Goal: Transaction & Acquisition: Register for event/course

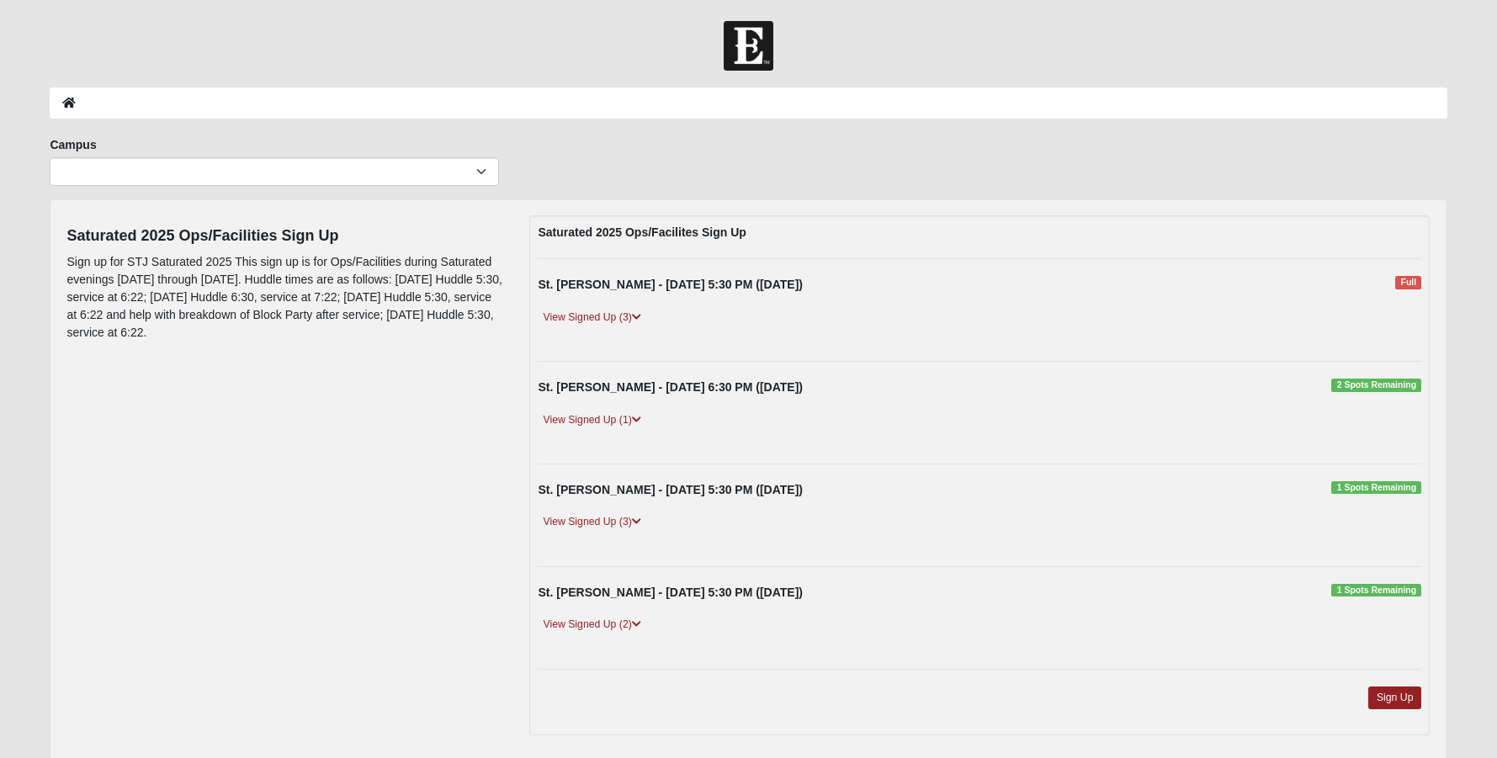
scroll to position [66, 0]
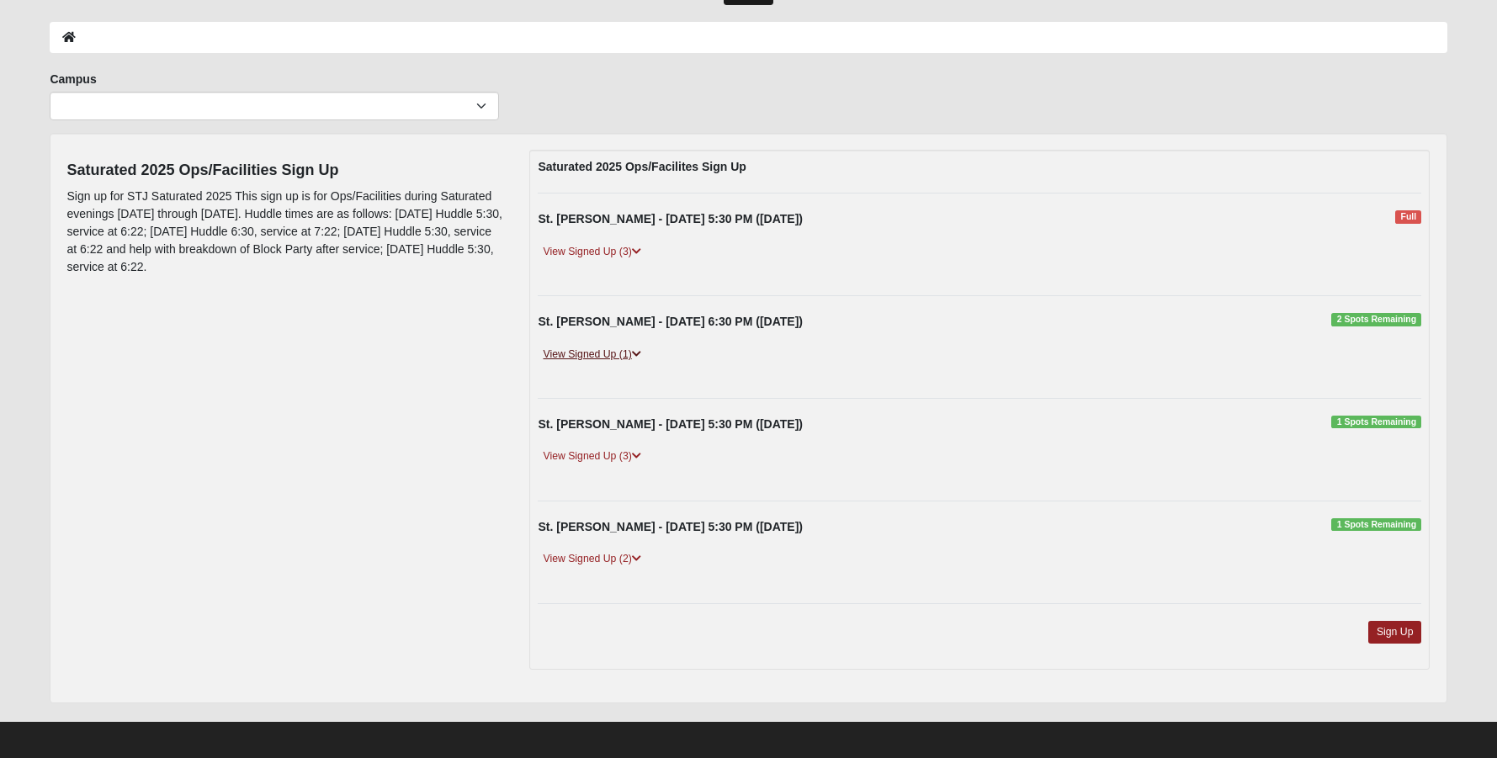
click at [637, 351] on icon at bounding box center [636, 354] width 9 height 10
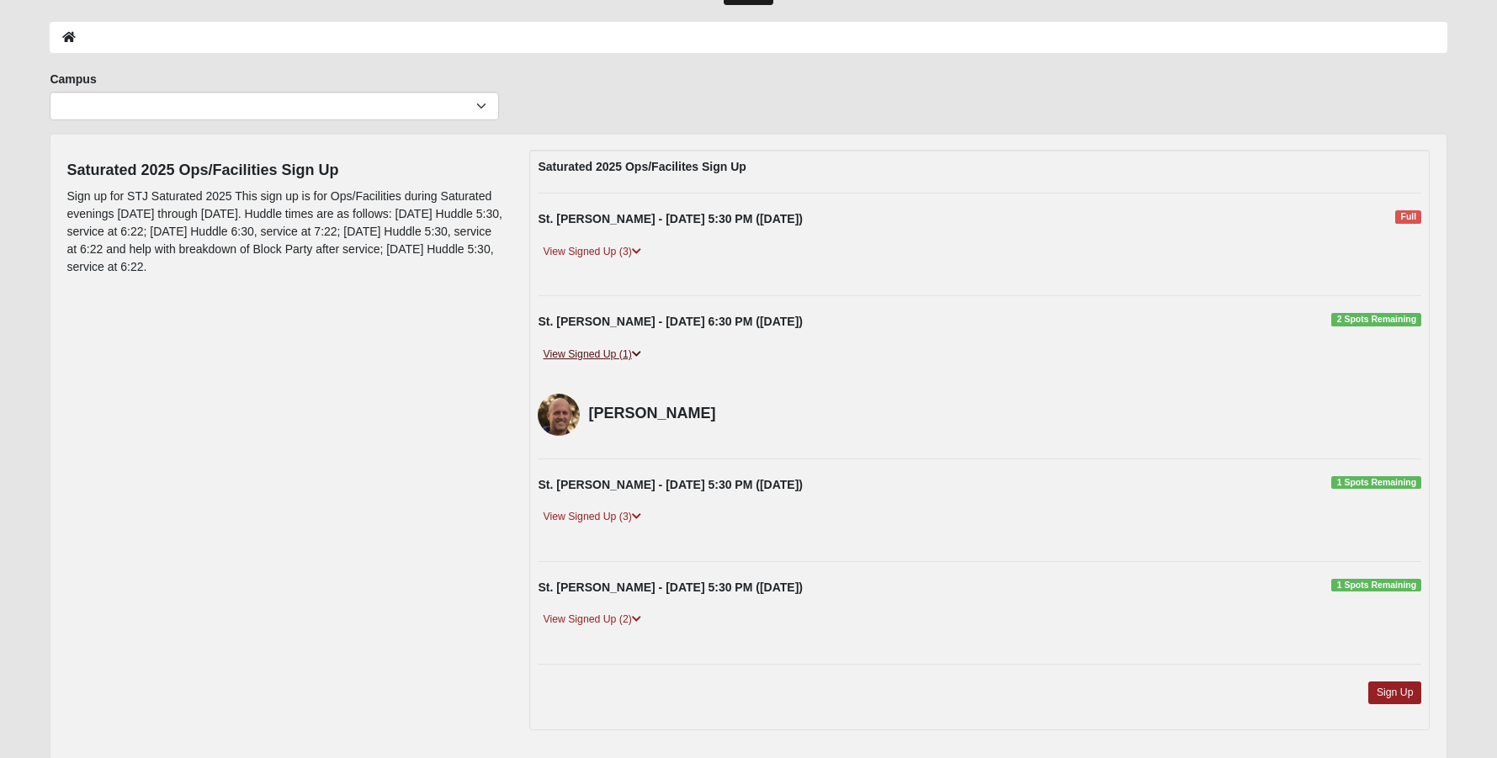
click at [637, 351] on icon at bounding box center [636, 354] width 9 height 10
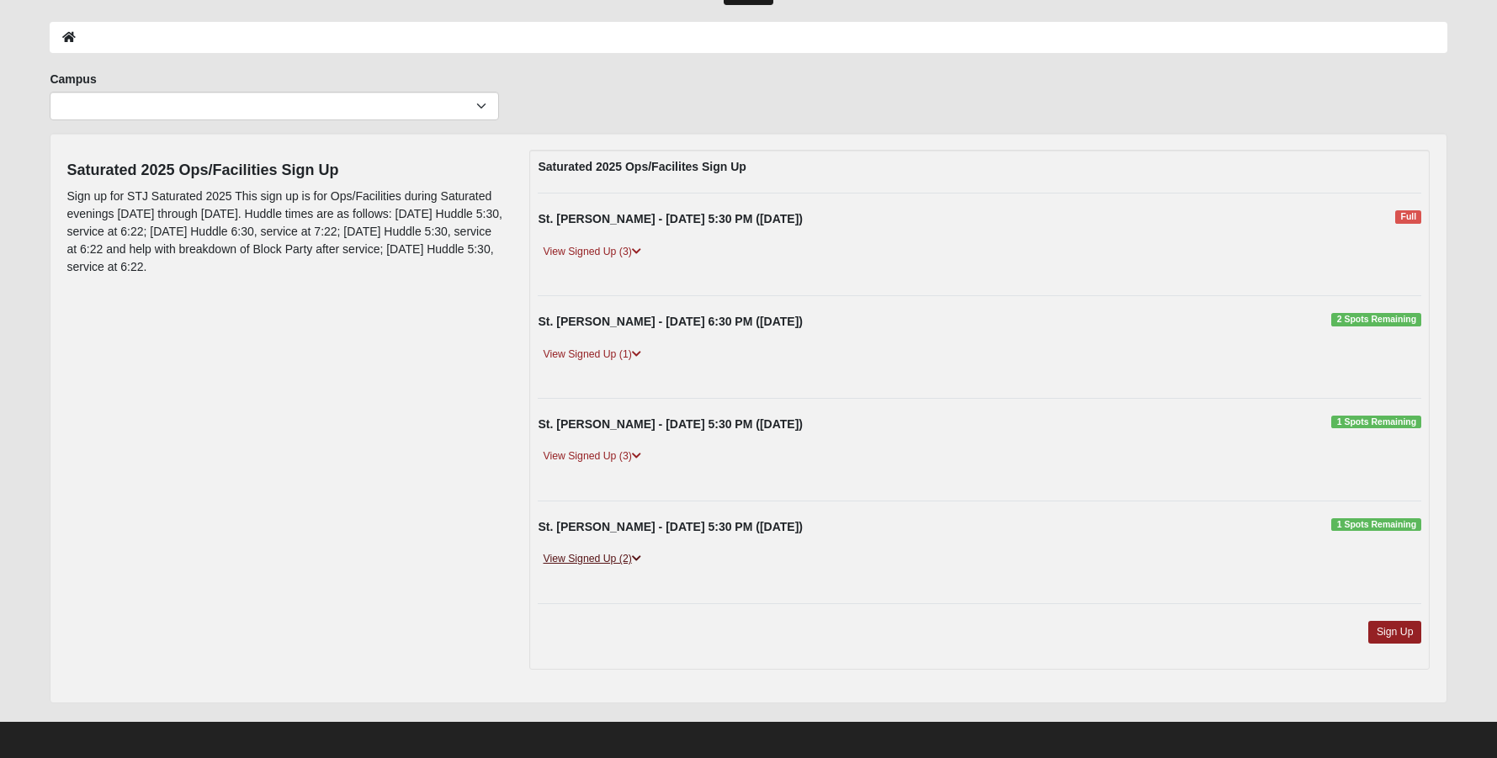
click at [641, 562] on icon at bounding box center [636, 559] width 9 height 10
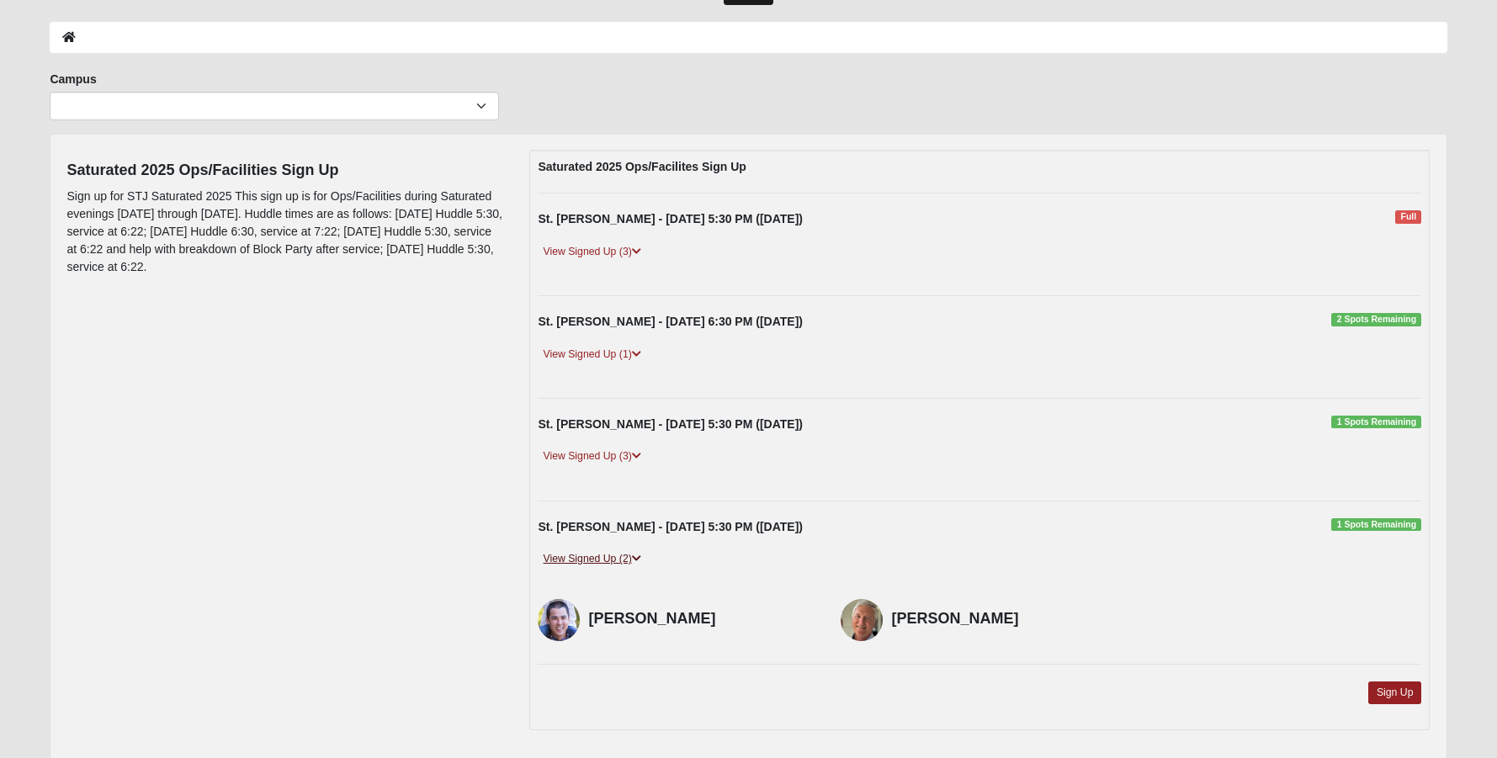
click at [641, 562] on icon at bounding box center [636, 559] width 9 height 10
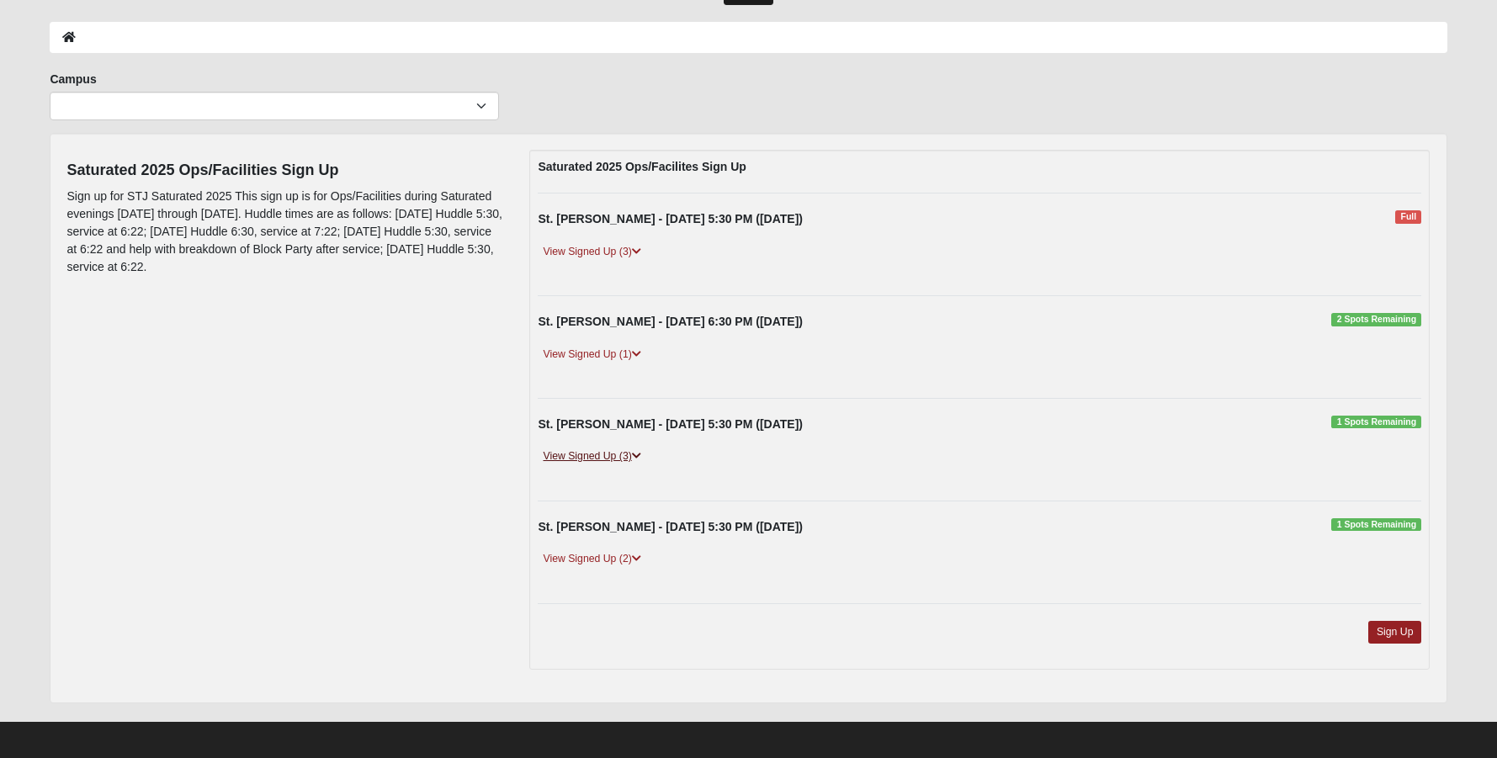
click at [641, 454] on icon at bounding box center [636, 456] width 9 height 10
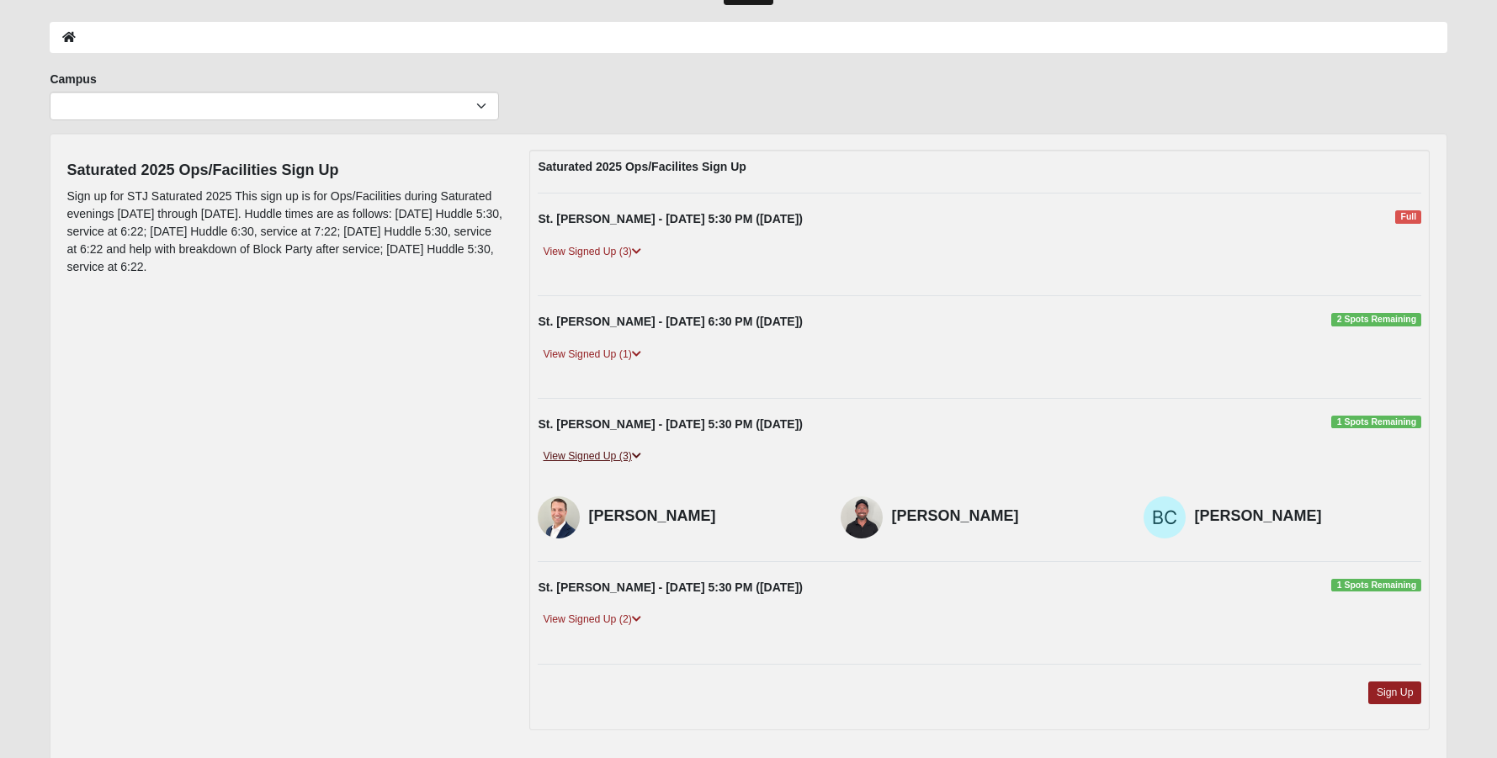
click at [641, 454] on icon at bounding box center [636, 456] width 9 height 10
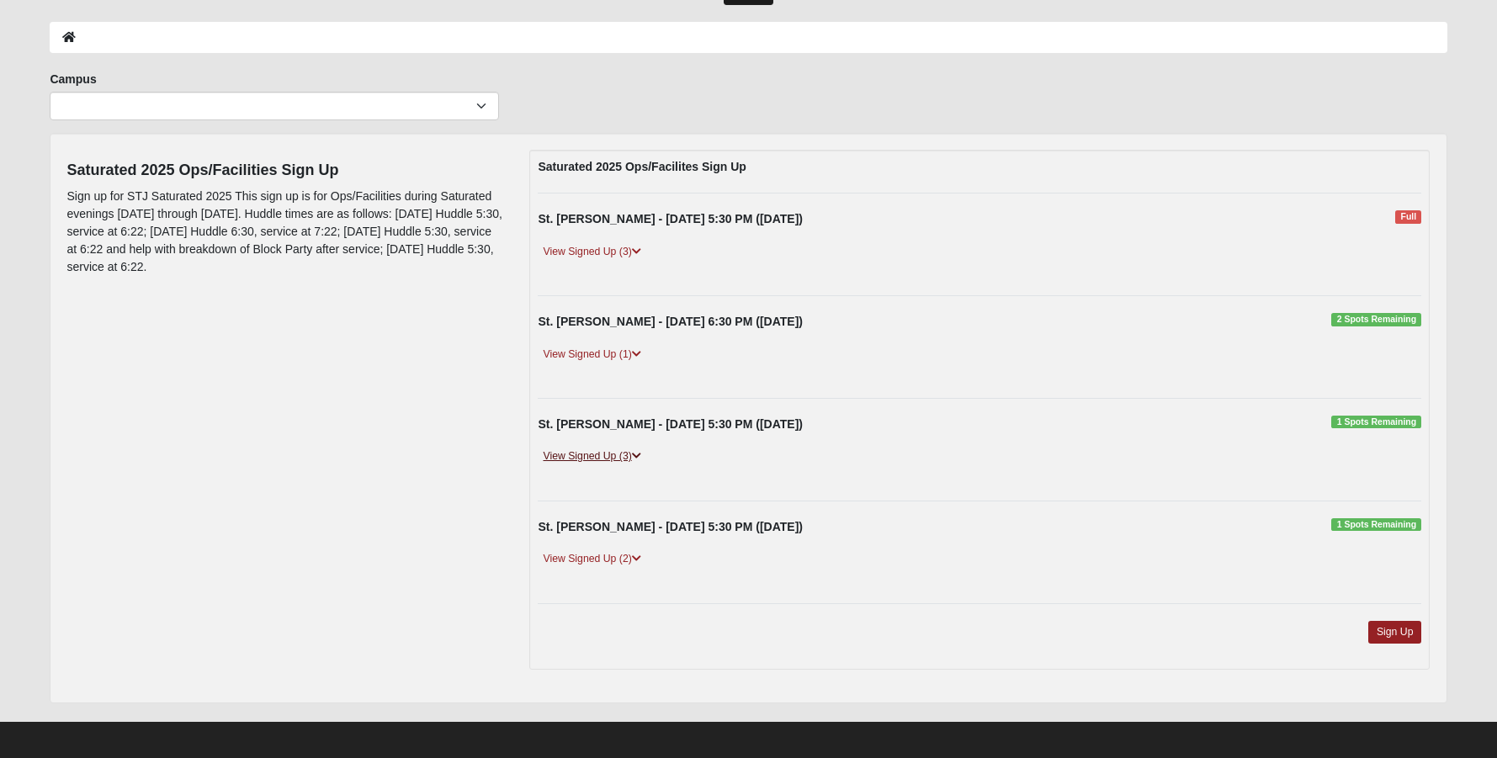
click at [641, 454] on icon at bounding box center [636, 456] width 9 height 10
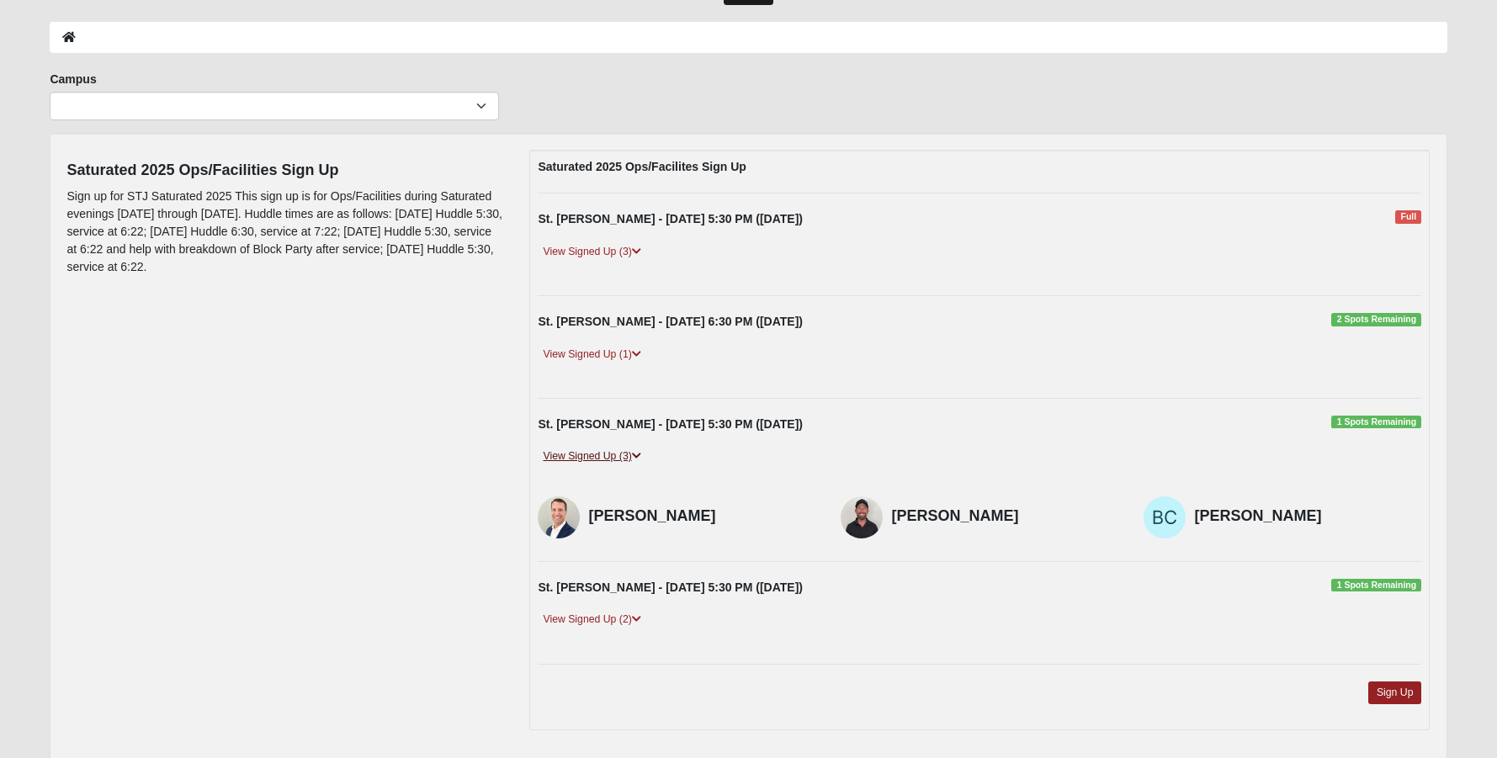
click at [641, 454] on icon at bounding box center [636, 456] width 9 height 10
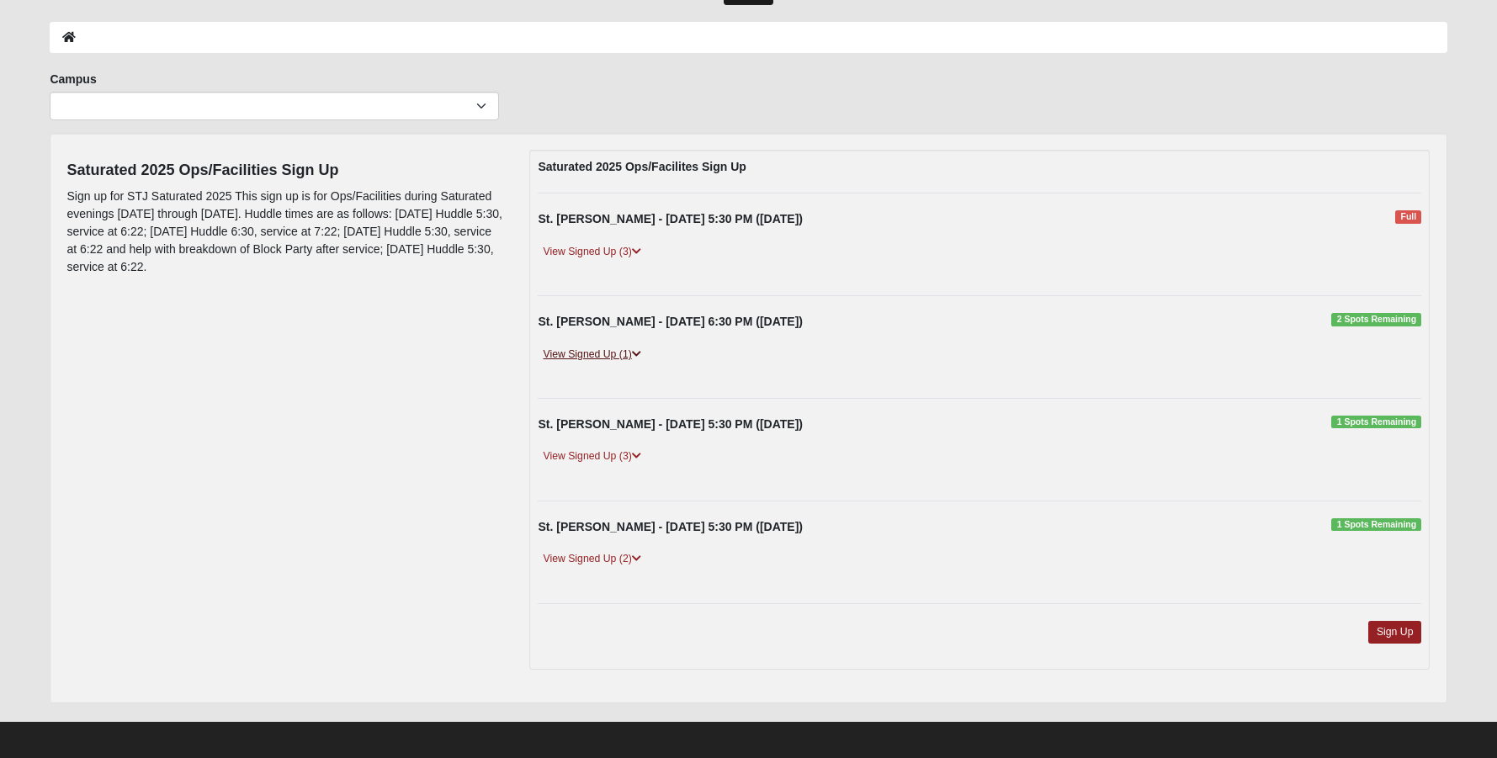
click at [638, 350] on icon at bounding box center [636, 354] width 9 height 10
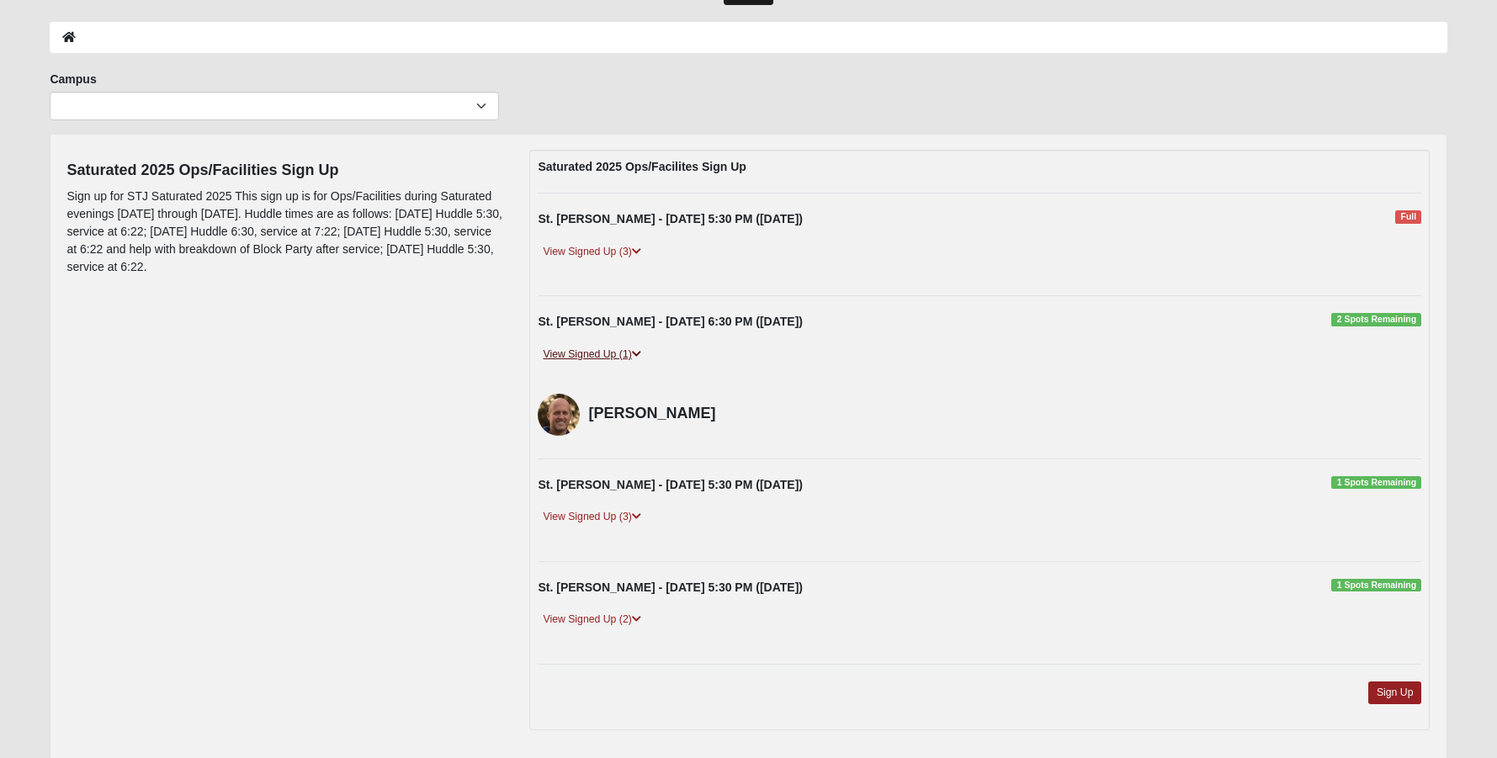
click at [638, 350] on icon at bounding box center [636, 354] width 9 height 10
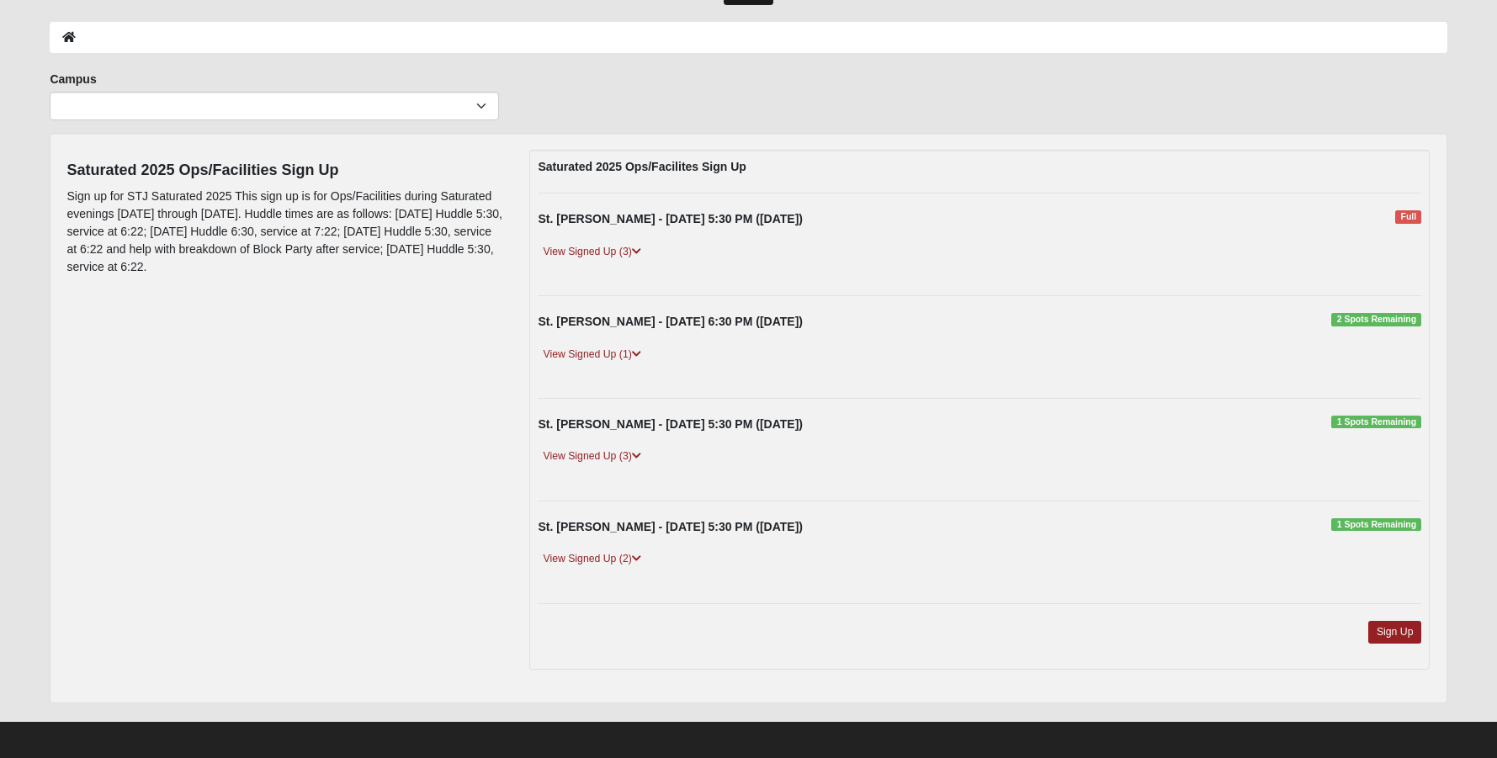
click at [586, 324] on strong "St. [PERSON_NAME] - [DATE] 6:30 PM ([DATE])" at bounding box center [670, 321] width 264 height 13
click at [1375, 321] on span "2 Spots Remaining" at bounding box center [1377, 319] width 90 height 13
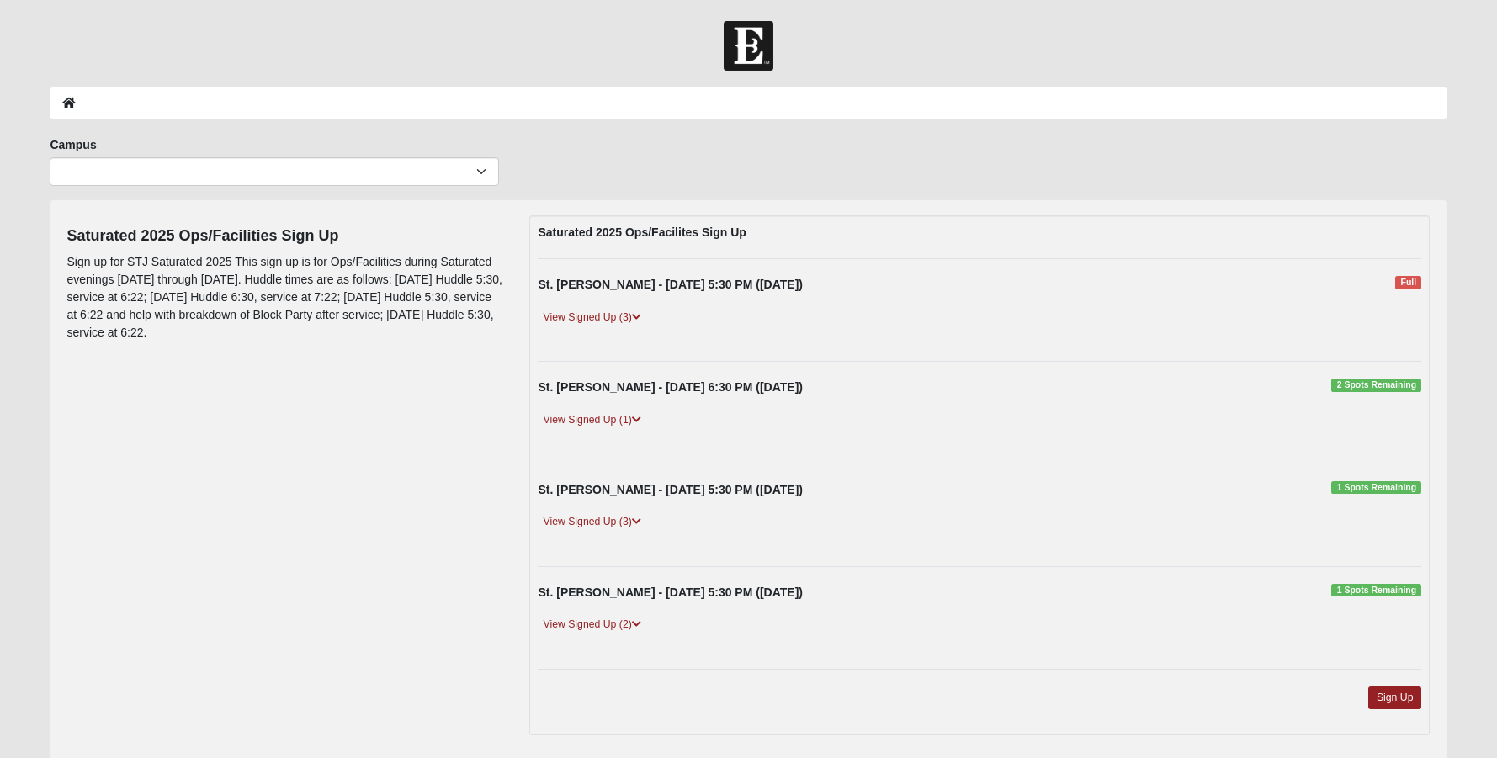
scroll to position [72, 0]
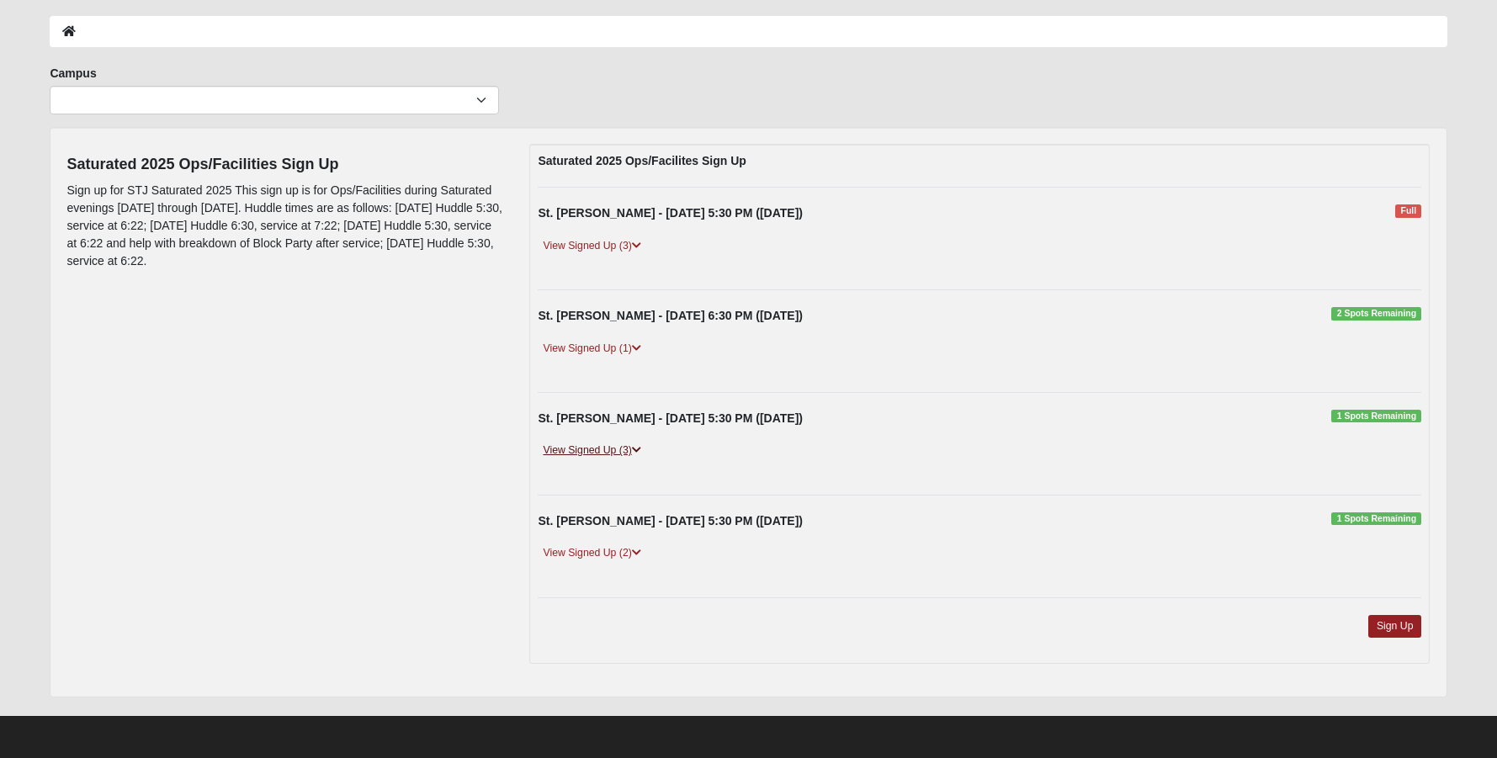
click at [593, 453] on link "View Signed Up (3)" at bounding box center [592, 451] width 108 height 18
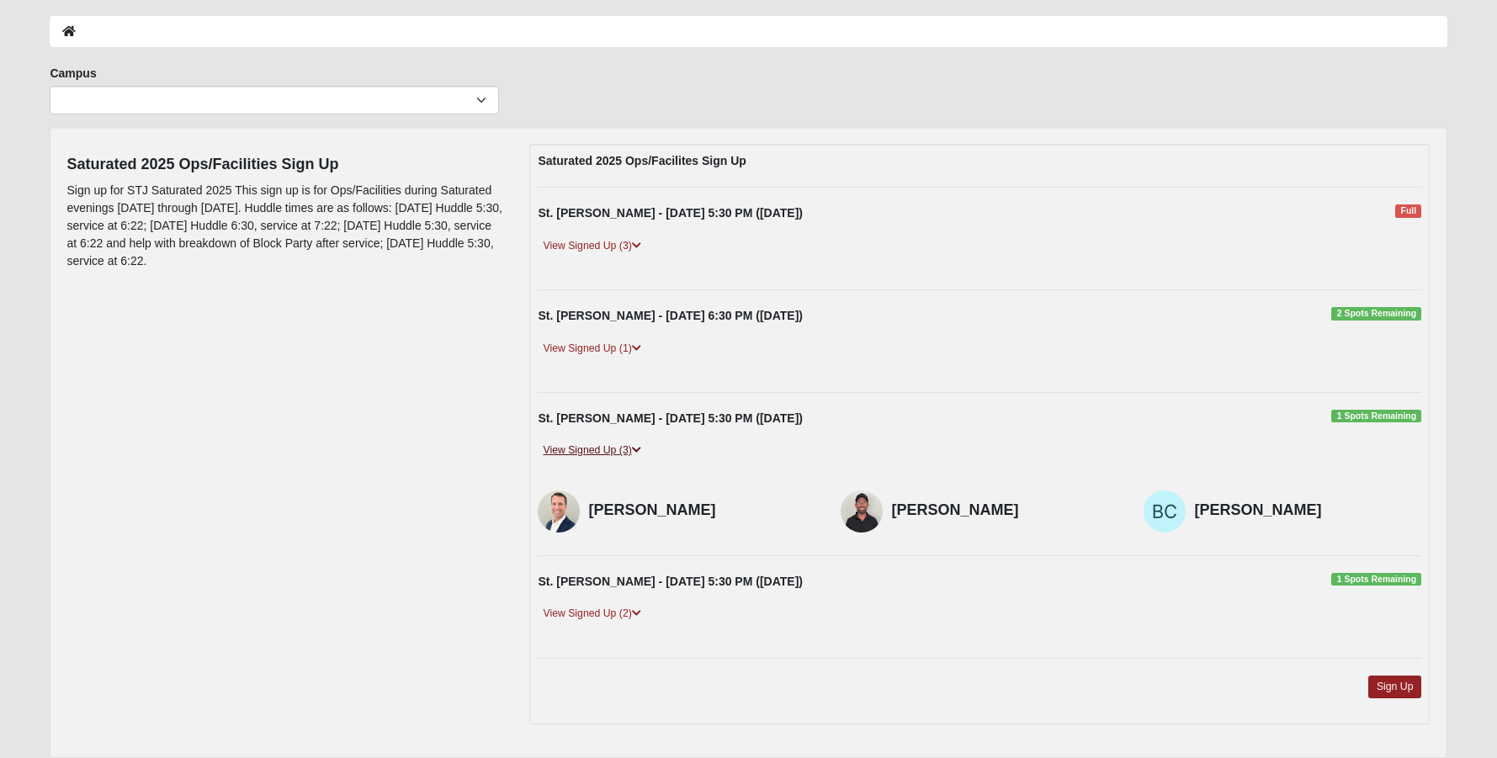
click at [593, 453] on link "View Signed Up (3)" at bounding box center [592, 451] width 108 height 18
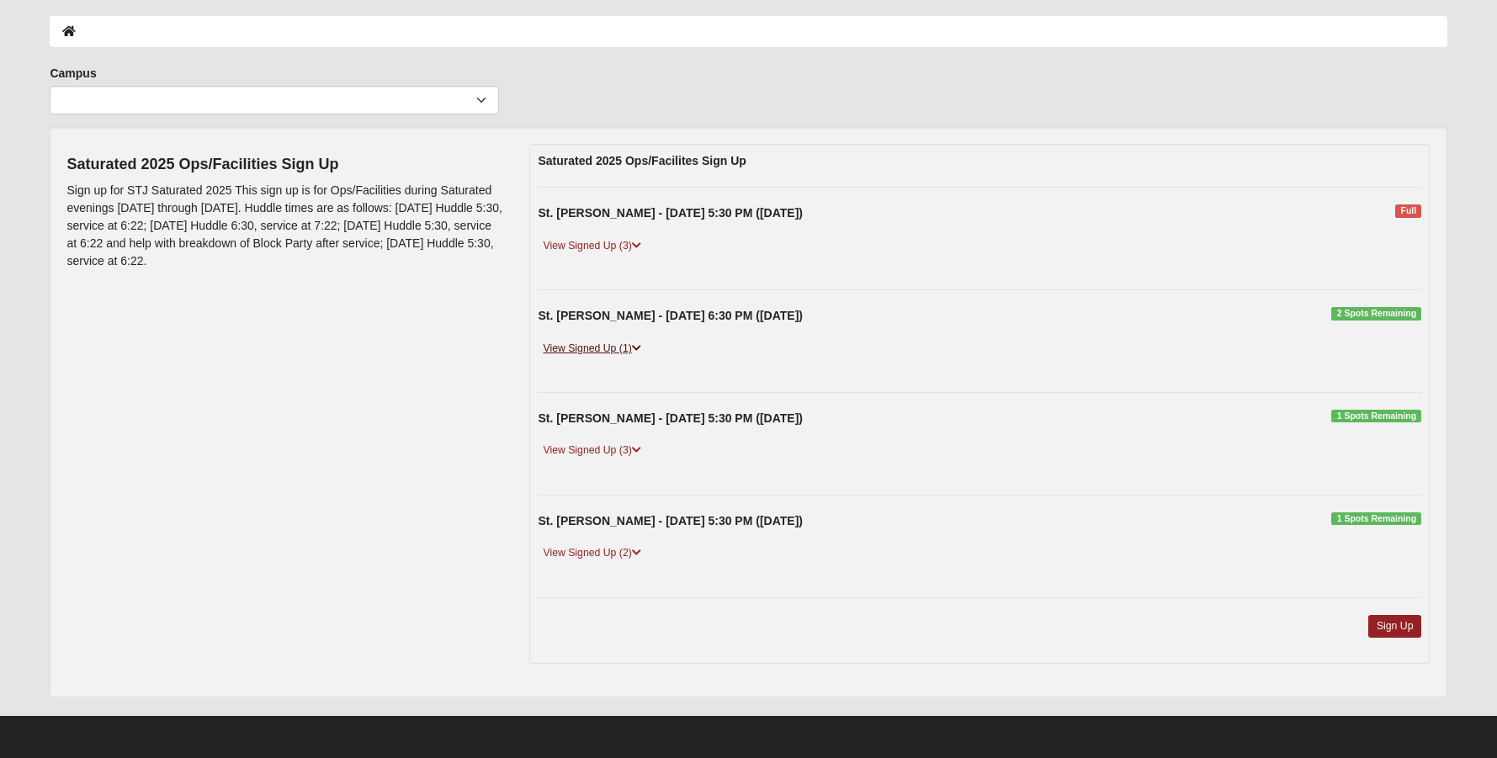
click at [614, 343] on link "View Signed Up (1)" at bounding box center [592, 349] width 108 height 18
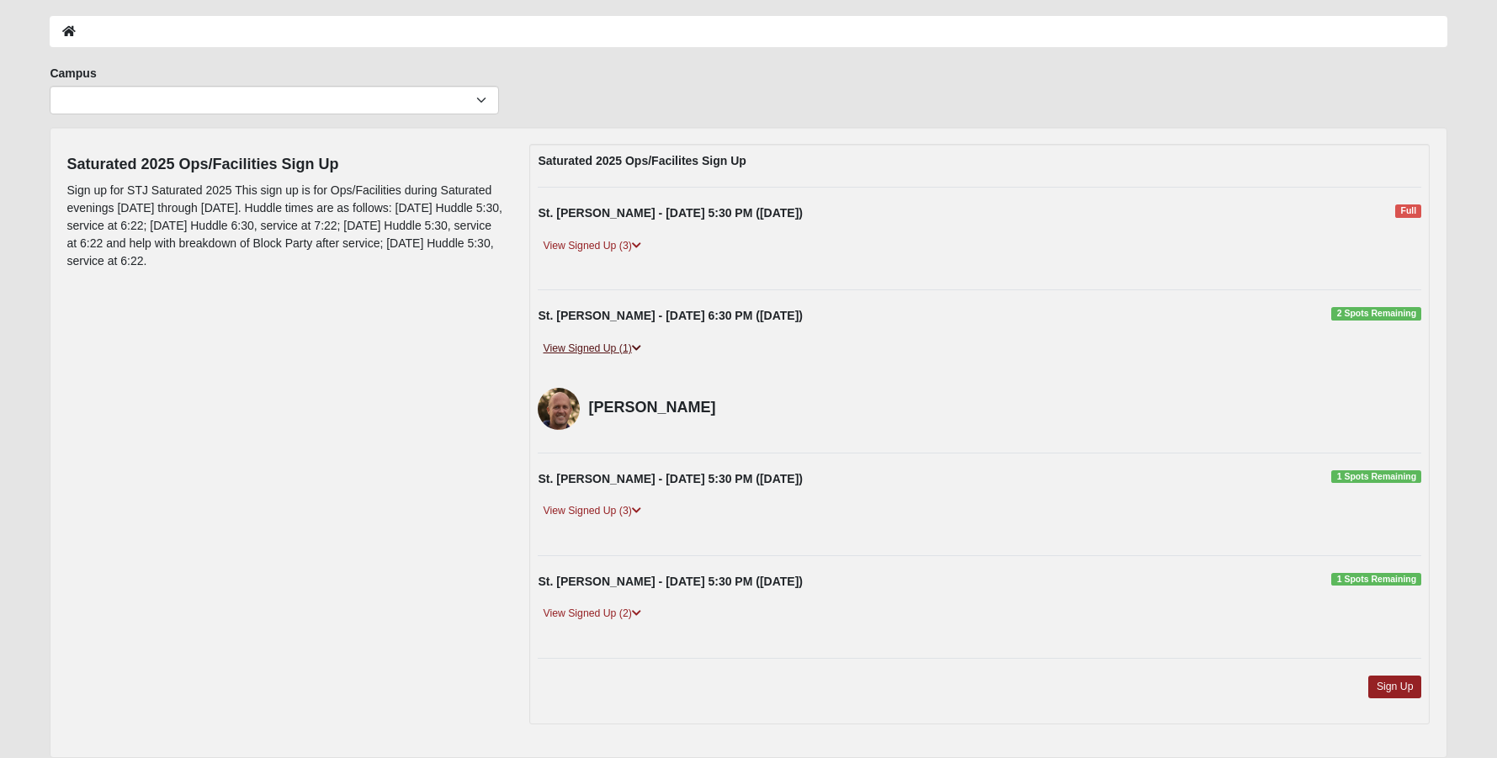
click at [614, 343] on link "View Signed Up (1)" at bounding box center [592, 349] width 108 height 18
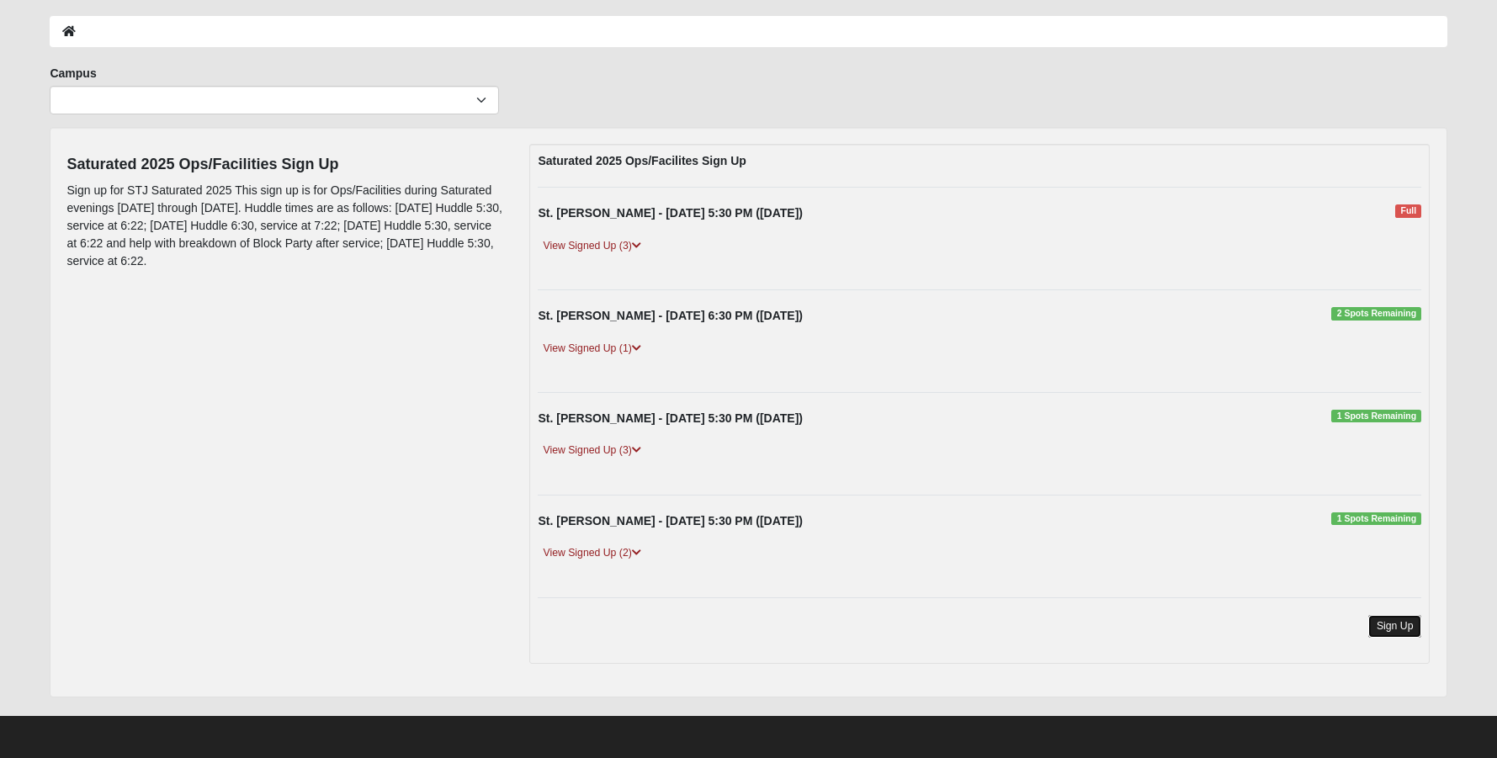
click at [1409, 627] on link "Sign Up" at bounding box center [1396, 626] width 54 height 23
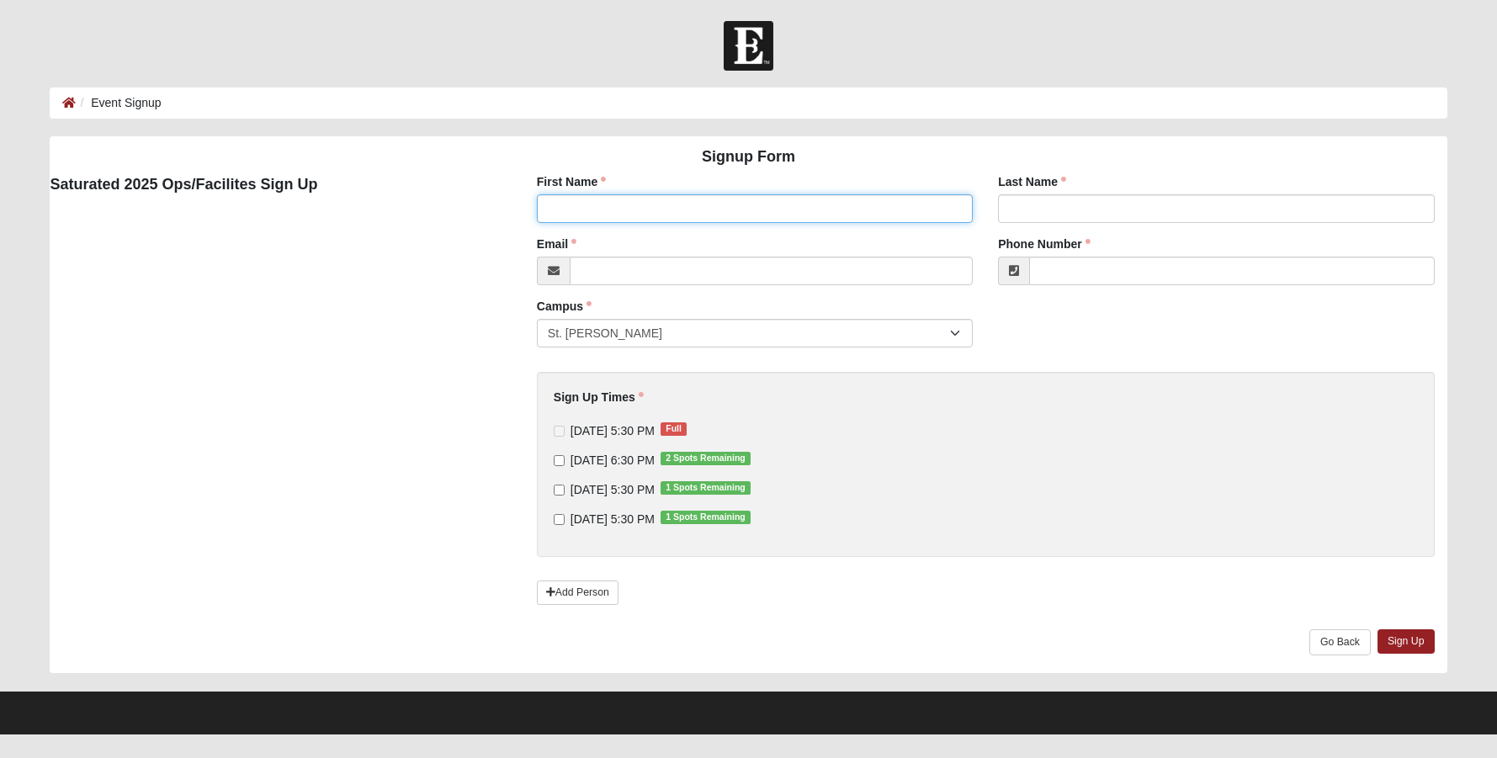
click at [630, 213] on input "First Name" at bounding box center [755, 208] width 436 height 29
type input "Kyle"
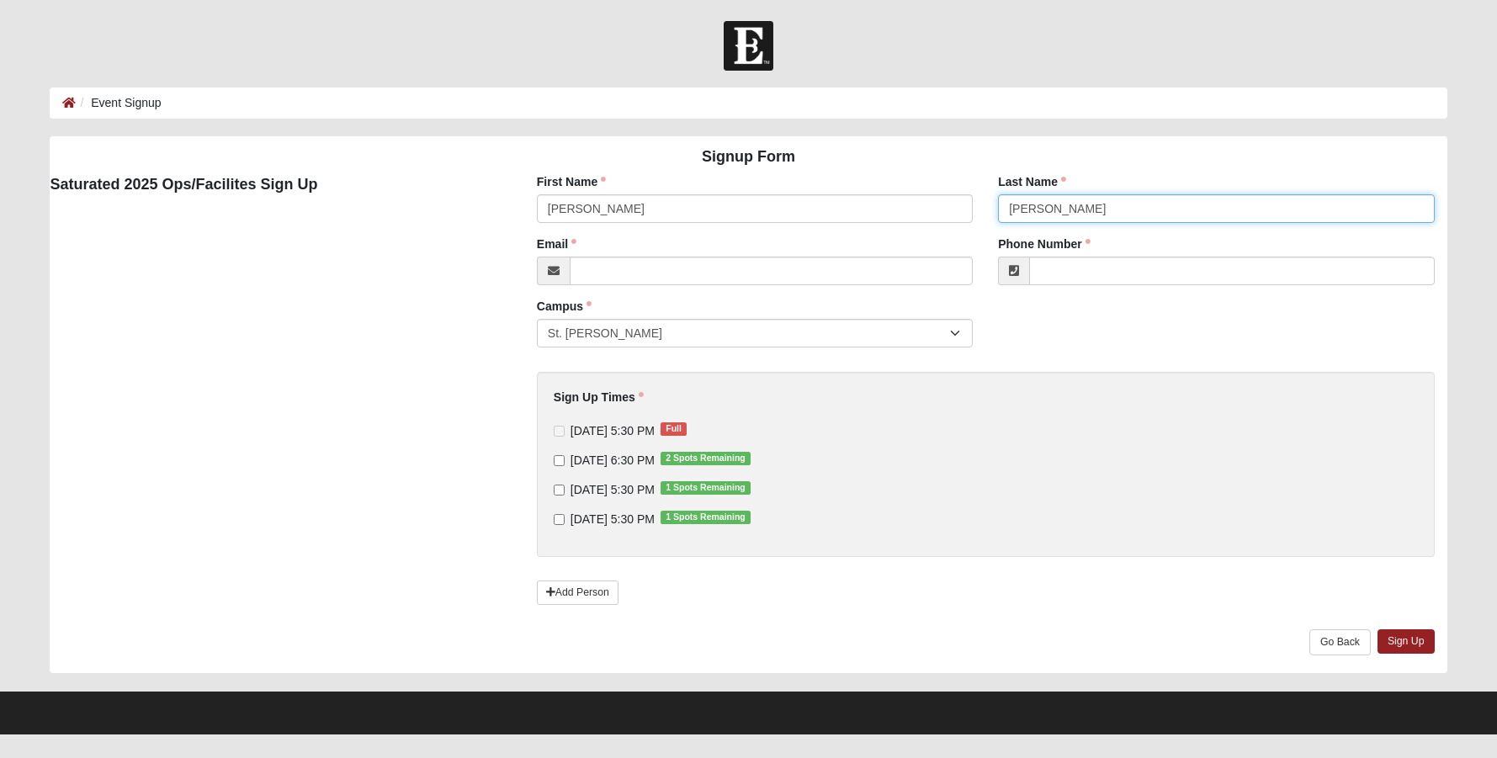
type input "Cantrell"
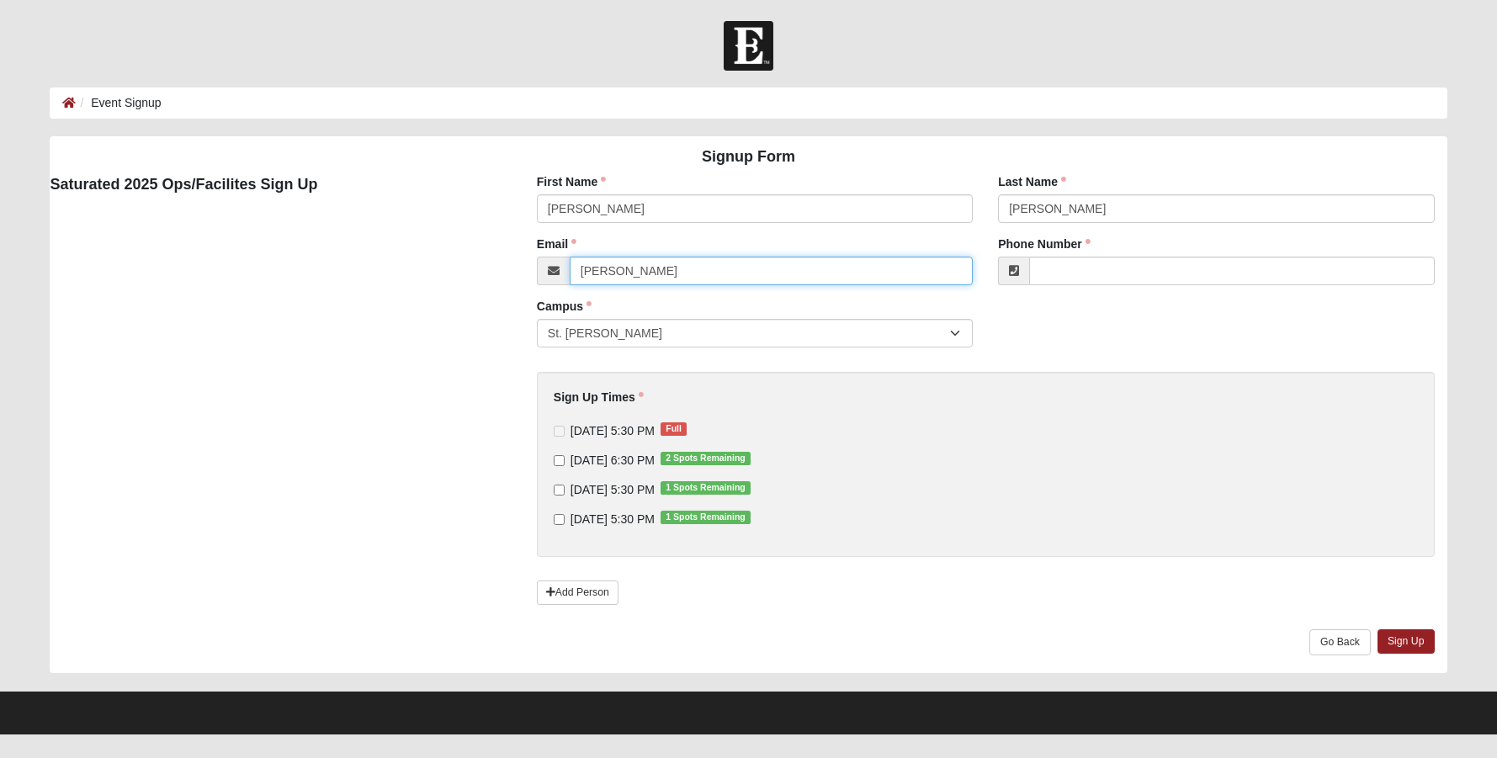
type input "kylecantrell1@hotmail.com"
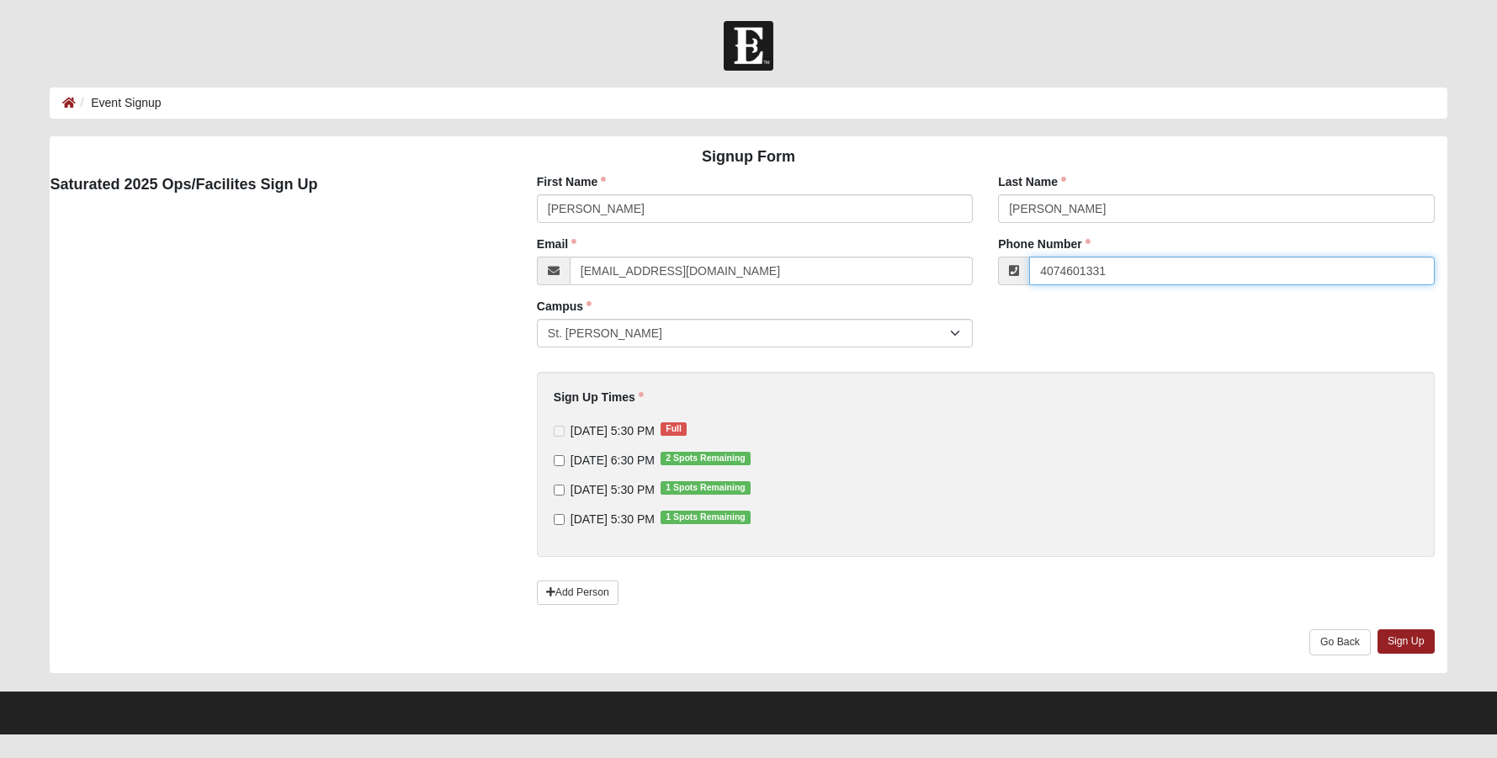
type input "(407) 460-1331"
click at [557, 464] on input "9/11/2025 6:30 PM 2 Spots Remaining" at bounding box center [559, 460] width 11 height 11
checkbox input "true"
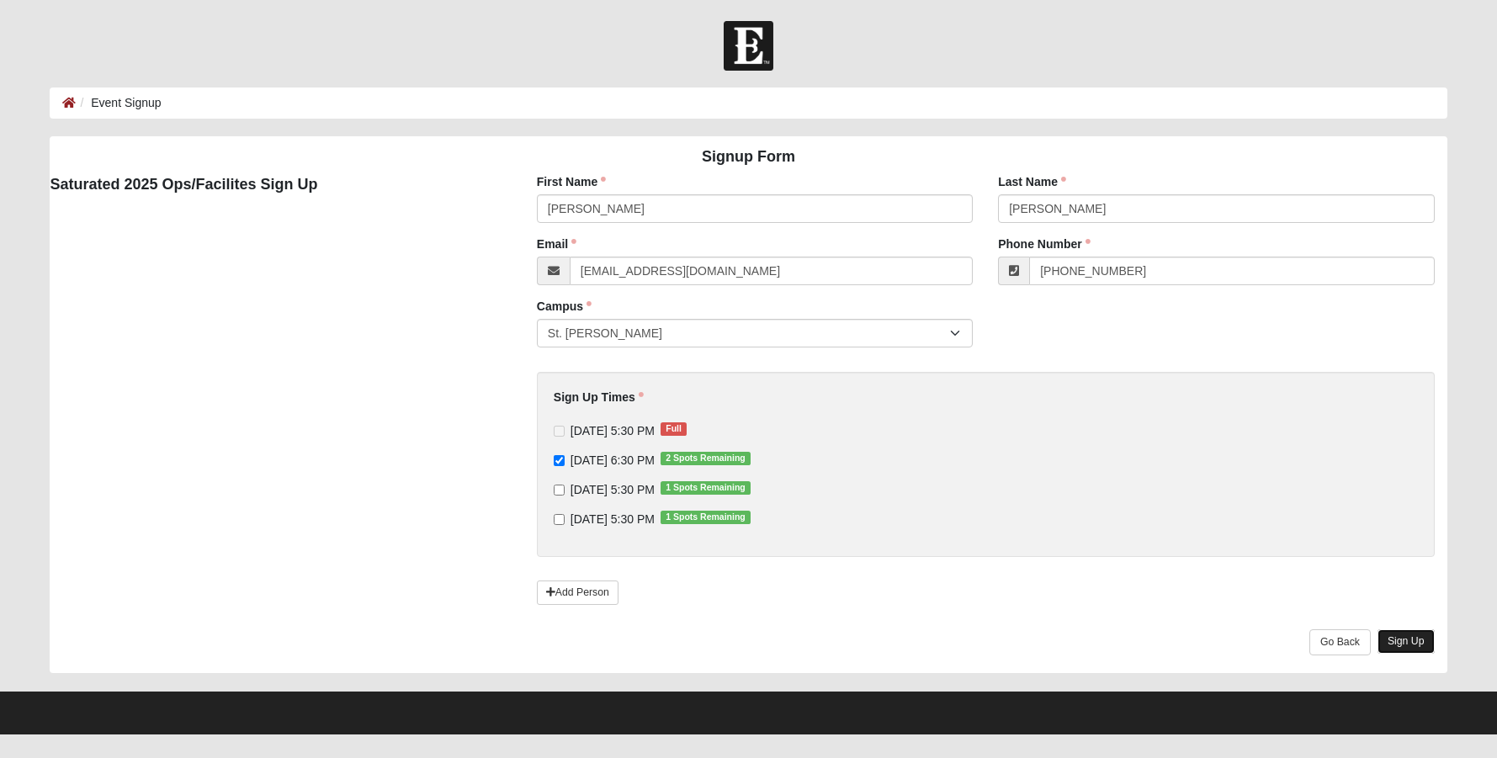
click at [1429, 641] on link "Sign Up" at bounding box center [1406, 642] width 57 height 24
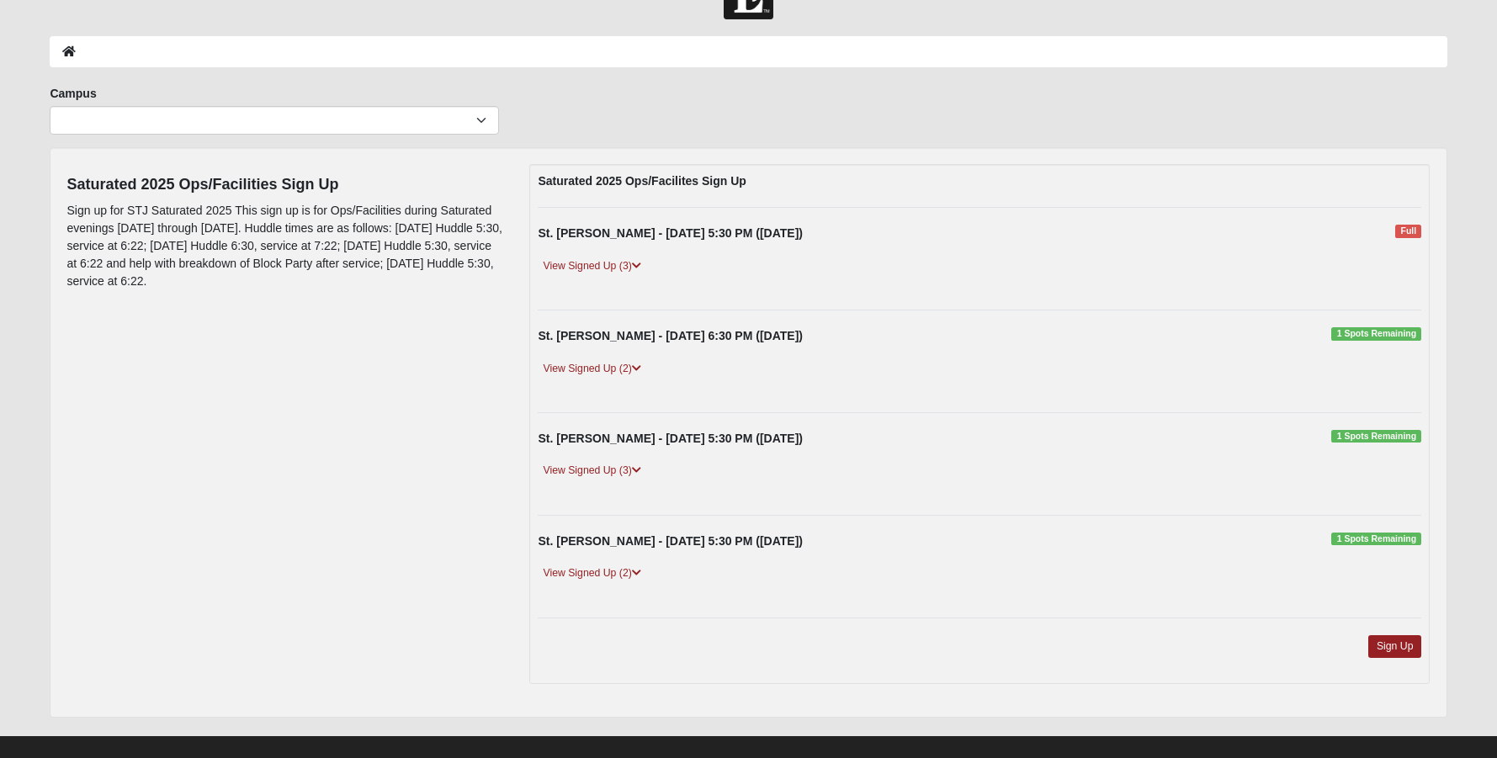
scroll to position [72, 0]
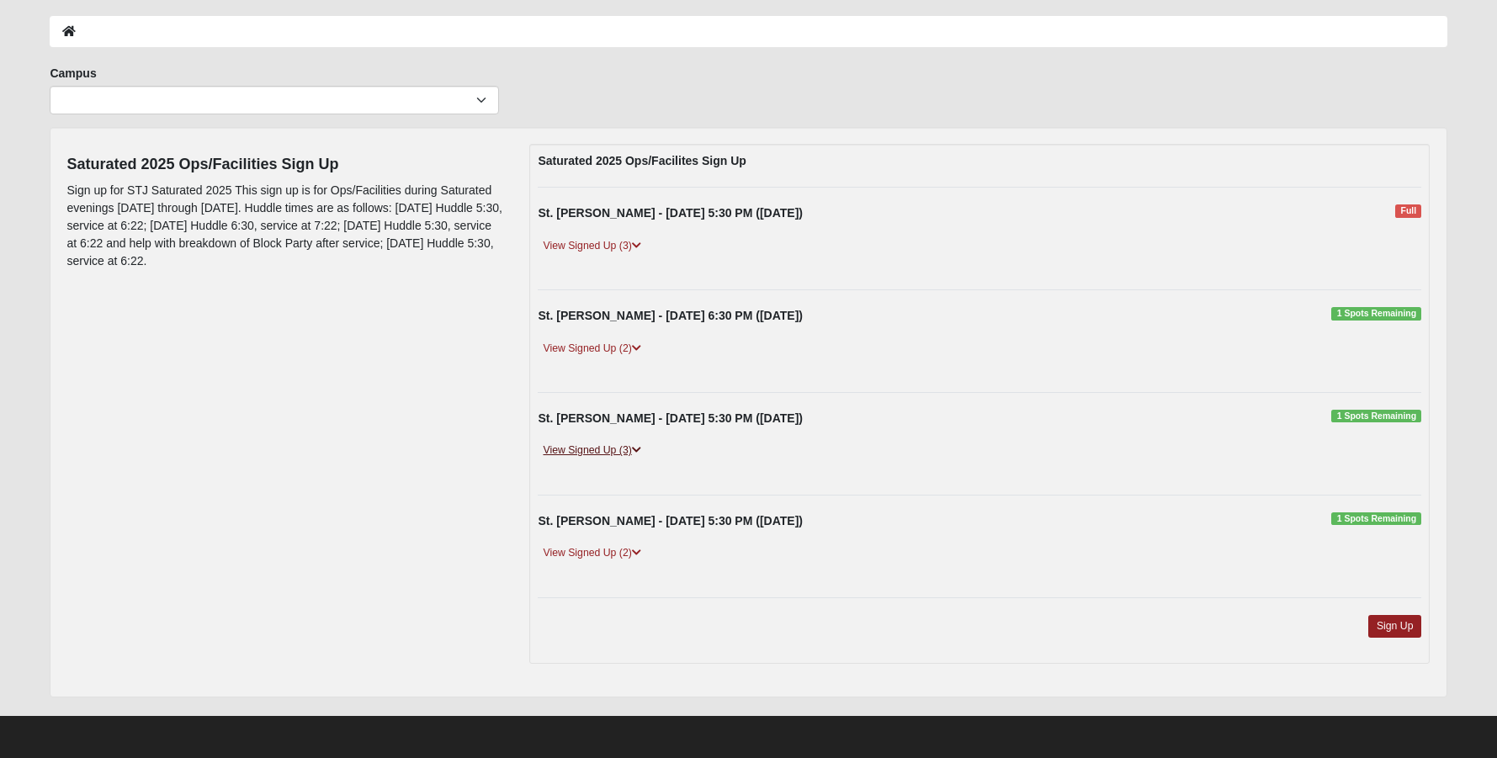
click at [613, 451] on link "View Signed Up (3)" at bounding box center [592, 451] width 108 height 18
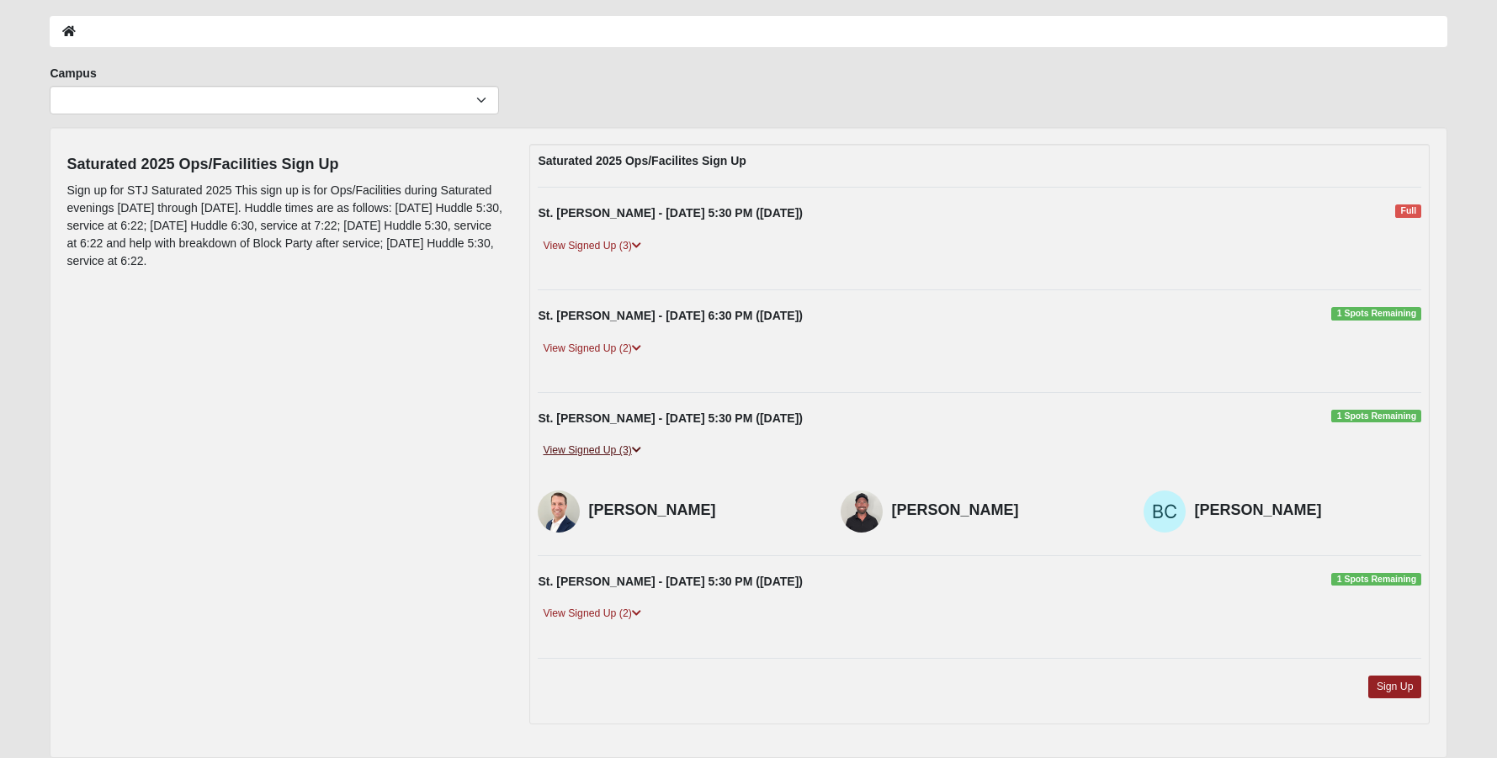
click at [613, 451] on link "View Signed Up (3)" at bounding box center [592, 451] width 108 height 18
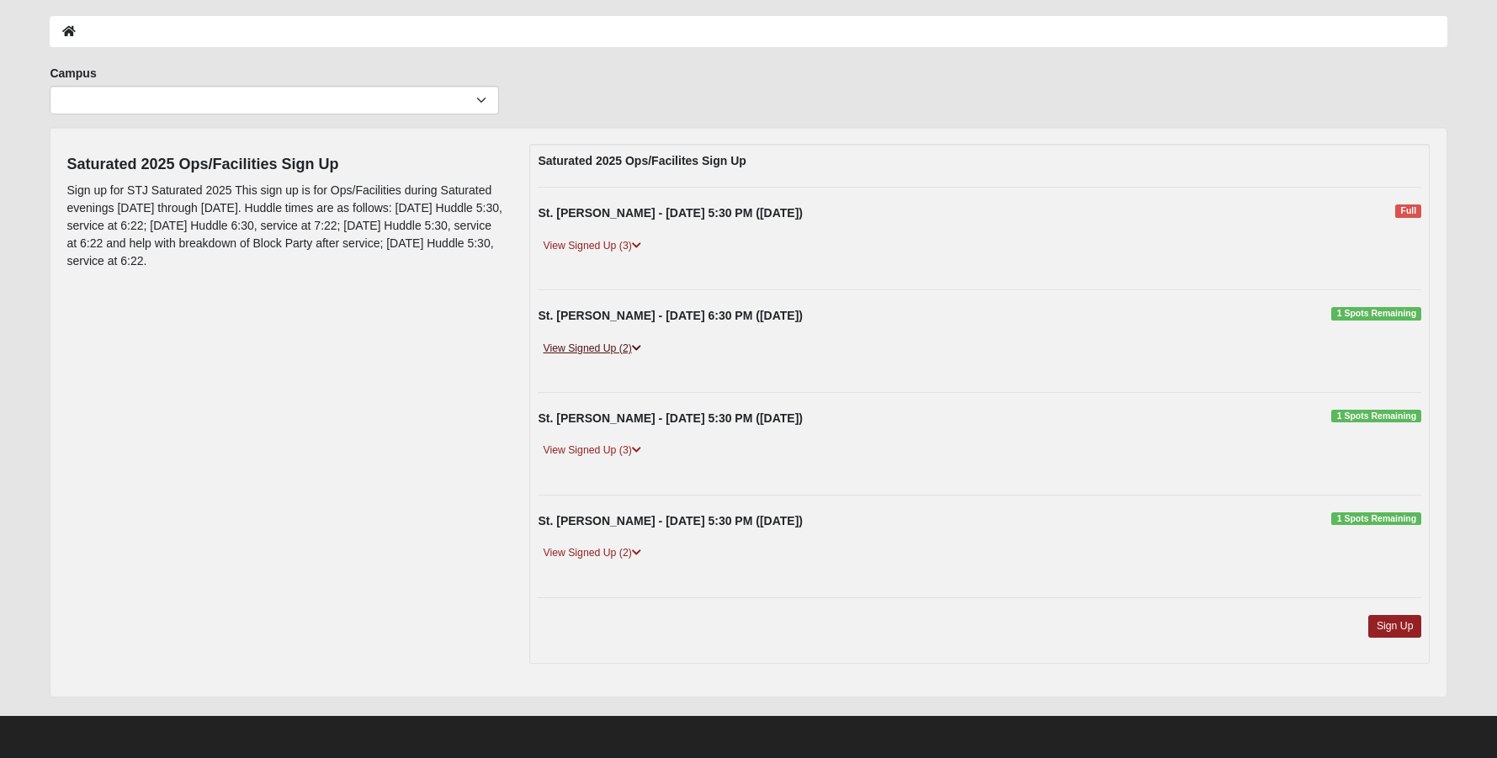
click at [585, 353] on link "View Signed Up (2)" at bounding box center [592, 349] width 108 height 18
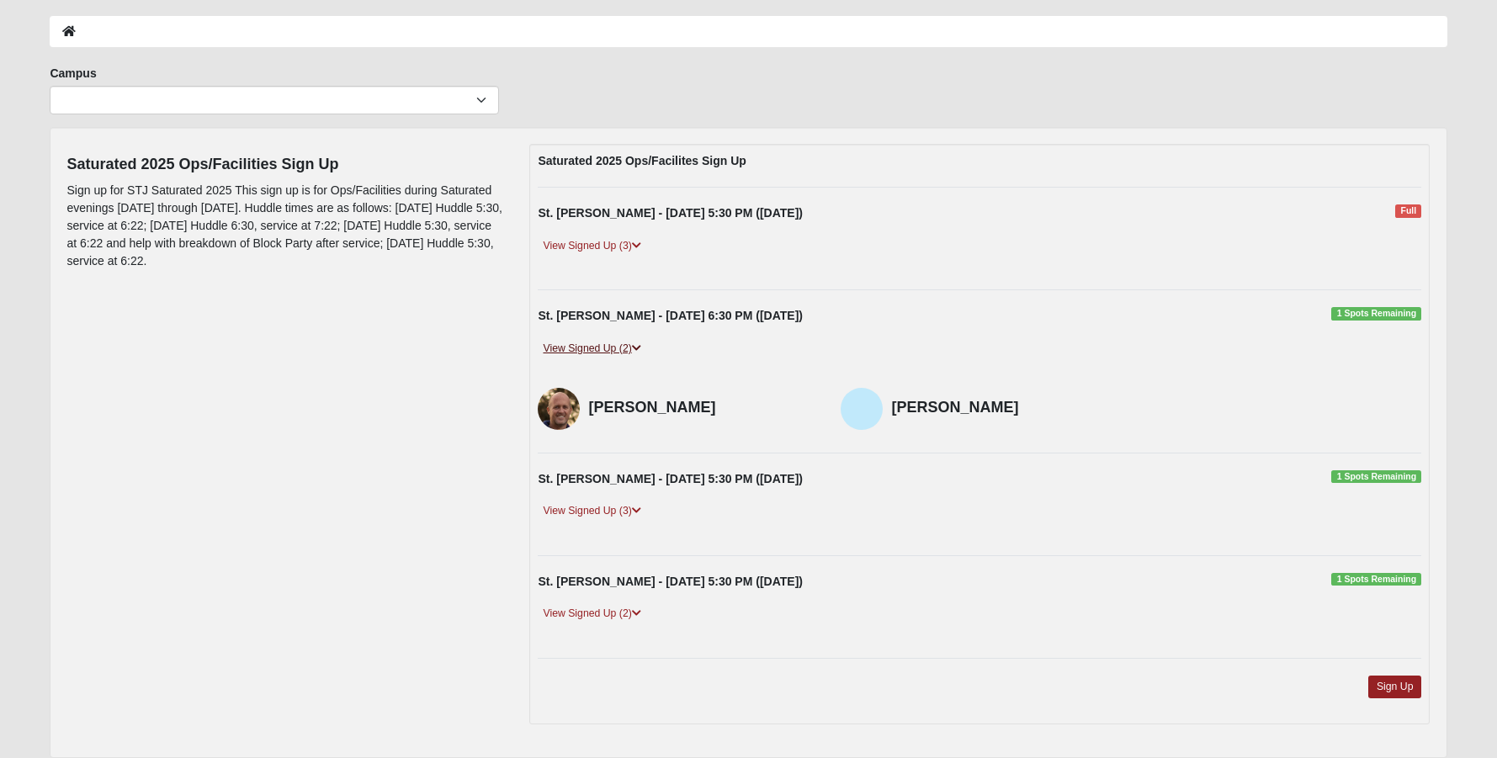
click at [585, 353] on link "View Signed Up (2)" at bounding box center [592, 349] width 108 height 18
